Goal: Task Accomplishment & Management: Complete application form

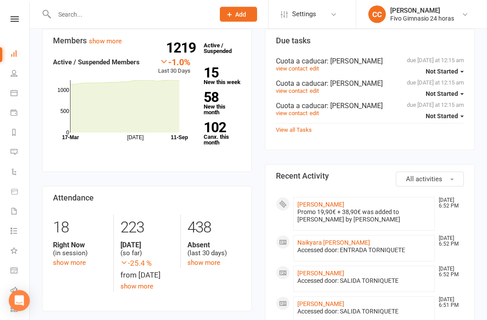
scroll to position [90, 0]
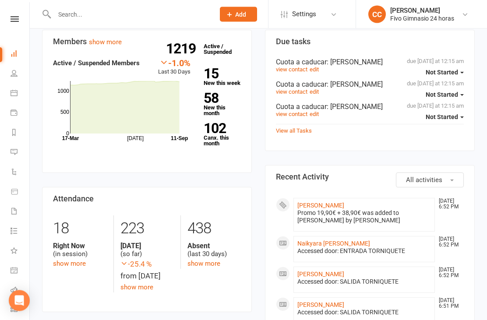
click at [344, 209] on link "[PERSON_NAME]" at bounding box center [320, 205] width 47 height 7
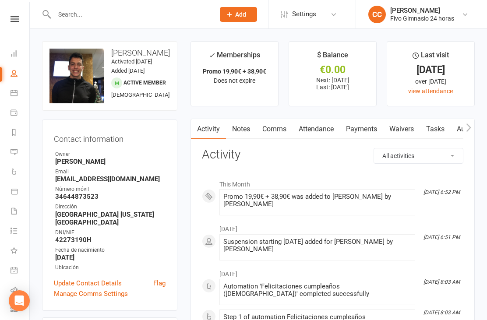
click at [403, 123] on link "Waivers" at bounding box center [401, 129] width 37 height 20
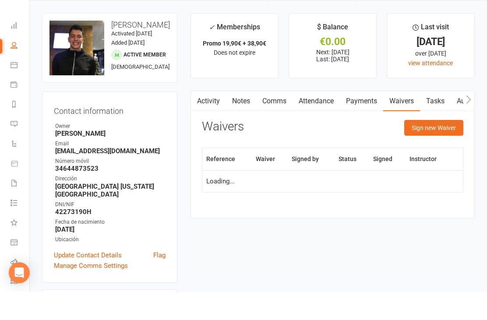
scroll to position [28, 0]
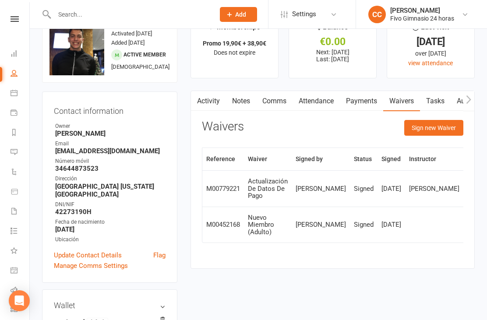
click at [434, 123] on button "Sign new Waiver" at bounding box center [433, 128] width 59 height 16
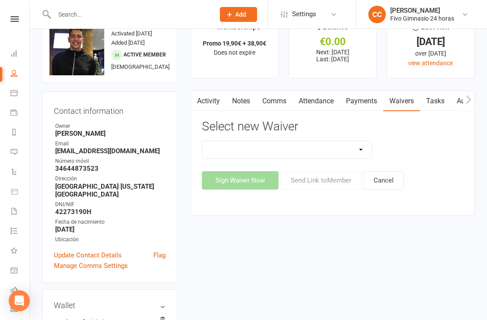
click at [311, 134] on div "Select new Waiver Actualización De Datos De Pago Alta Online Certificación Fina…" at bounding box center [332, 155] width 261 height 70
click at [323, 133] on div "Select new Waiver Actualización De Datos De Pago Alta Online Certificación Fina…" at bounding box center [332, 155] width 261 height 70
click at [331, 144] on select "Actualización De Datos De Pago Alta Online Certificación Finalización Contrato …" at bounding box center [286, 150] width 169 height 18
select select "1939"
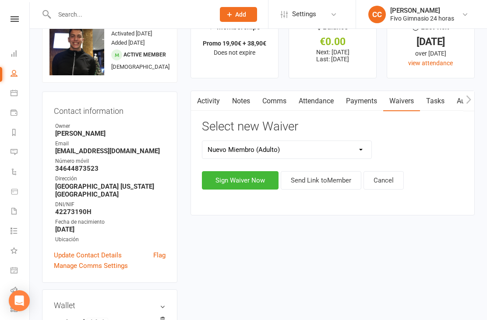
click at [240, 177] on button "Sign Waiver Now" at bounding box center [240, 180] width 77 height 18
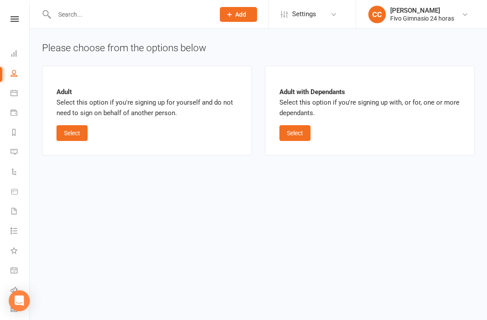
click at [71, 125] on button "Select" at bounding box center [71, 133] width 31 height 16
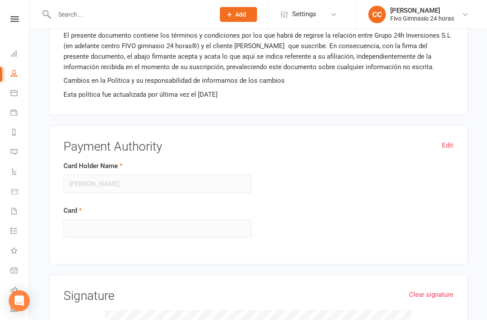
scroll to position [928, 0]
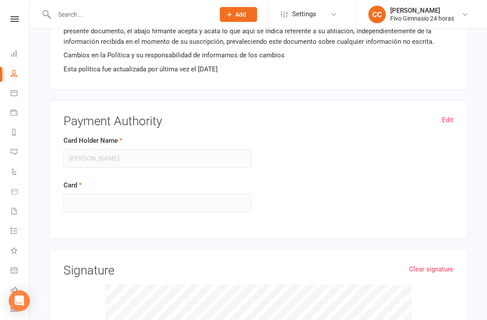
click at [445, 120] on link "Edit" at bounding box center [447, 120] width 11 height 11
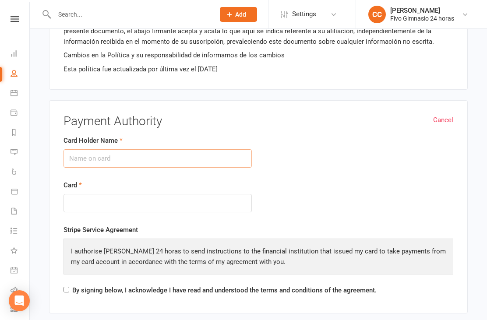
click at [175, 150] on input "Card Holder Name" at bounding box center [157, 158] width 188 height 18
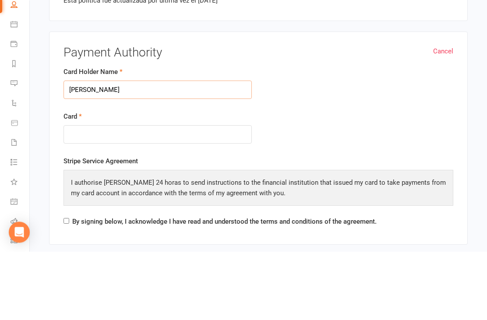
type input "[PERSON_NAME]"
click at [140, 180] on div "Card" at bounding box center [157, 196] width 188 height 33
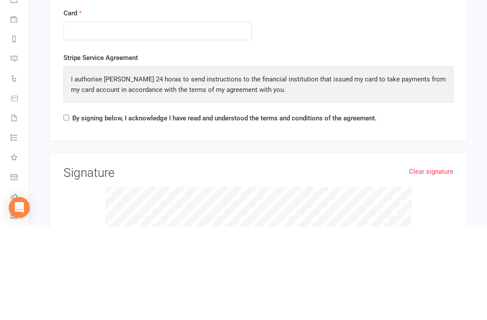
scroll to position [1011, 0]
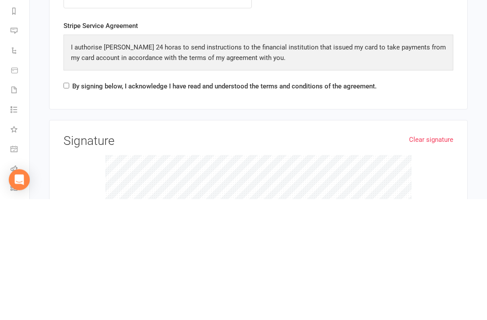
click at [69, 202] on div "By signing below, I acknowledge I have read and understood the terms and condit…" at bounding box center [219, 209] width 313 height 14
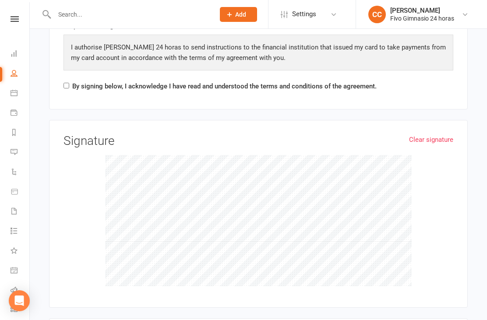
click at [69, 83] on input "By signing below, I acknowledge I have read and understood the terms and condit…" at bounding box center [66, 86] width 6 height 6
checkbox input "true"
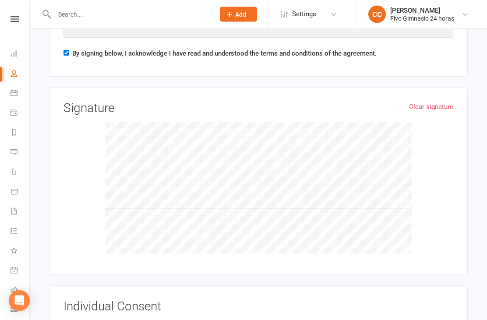
scroll to position [1165, 0]
click at [73, 319] on label "Acepto y entiendo todas las condiciones estipuladas en el presente contrato." at bounding box center [185, 325] width 226 height 11
click at [69, 319] on input "Acepto y entiendo todas las condiciones estipuladas en el presente contrato." at bounding box center [66, 325] width 6 height 6
checkbox input "true"
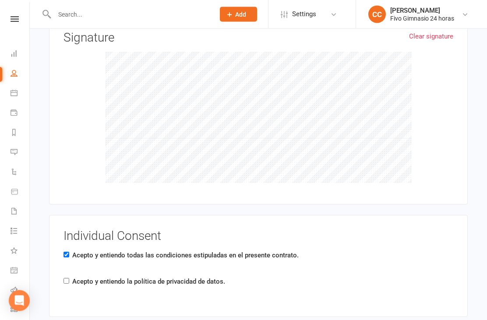
click at [67, 279] on input "Acepto y entiendo la política de privacidad de datos." at bounding box center [66, 281] width 6 height 6
checkbox input "true"
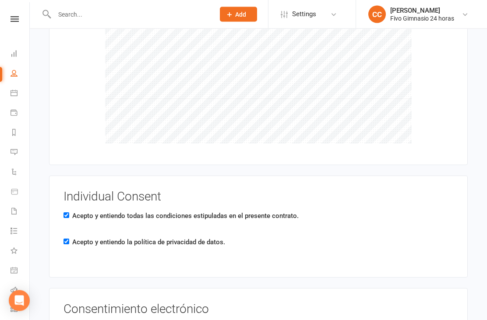
click at [64, 319] on input "El Usuario consiente expresamente la incorporación de los datos facilitados a f…" at bounding box center [66, 323] width 6 height 0
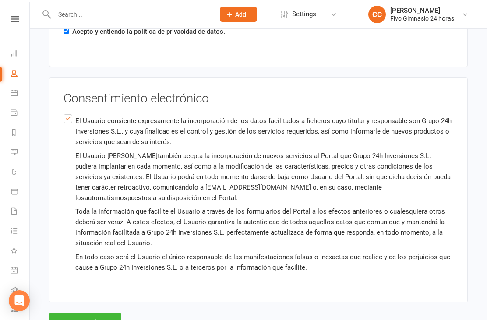
scroll to position [1497, 0]
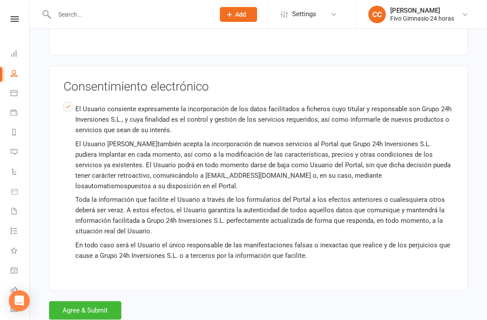
click at [99, 301] on button "Agree & Submit" at bounding box center [85, 310] width 72 height 18
click at [0, 0] on div "Loading" at bounding box center [0, 0] width 0 height 0
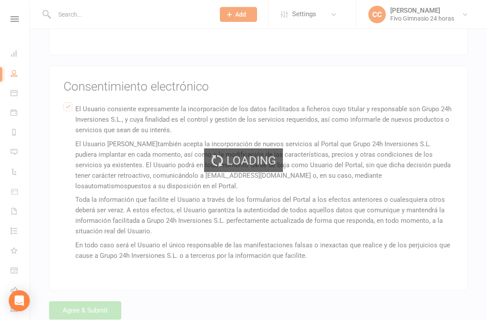
scroll to position [0, 0]
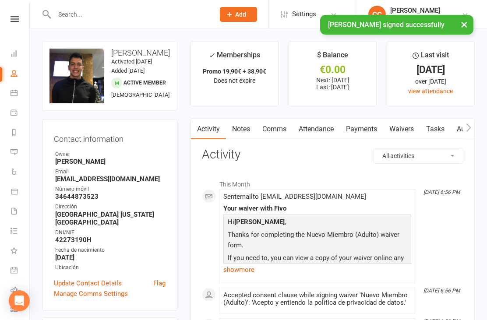
click at [363, 124] on link "Payments" at bounding box center [361, 129] width 43 height 20
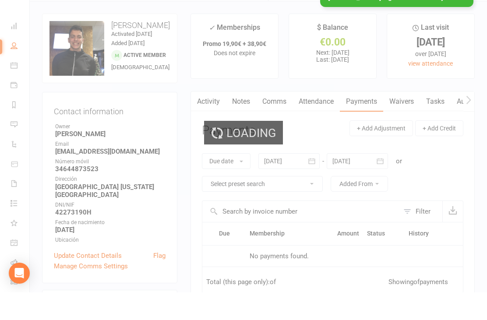
scroll to position [28, 0]
